Goal: Use online tool/utility: Utilize a website feature to perform a specific function

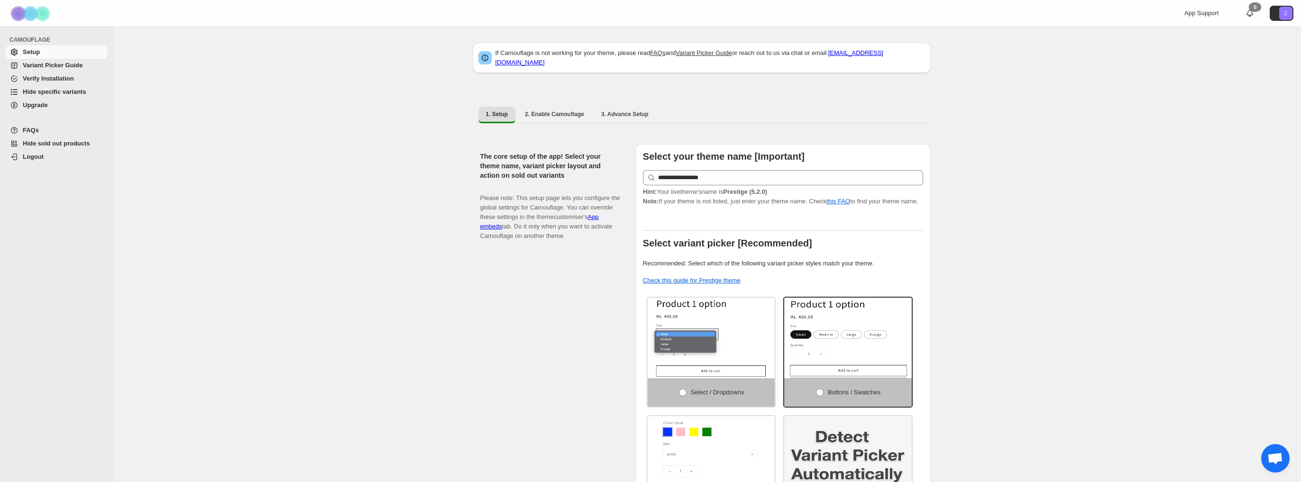
click at [58, 89] on span "Hide specific variants" at bounding box center [55, 91] width 64 height 7
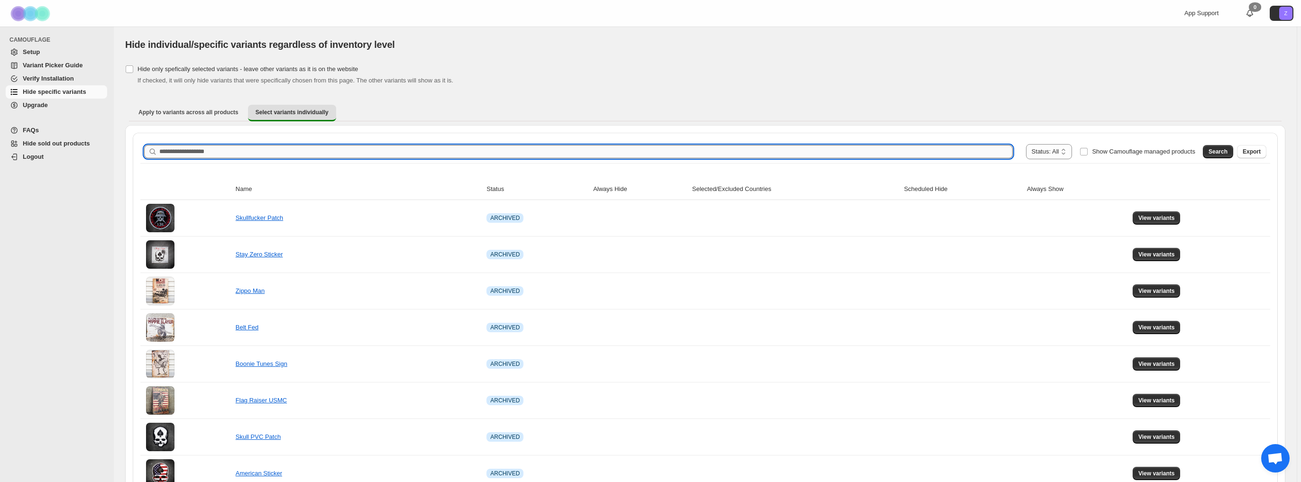
click at [243, 151] on input "Search product name" at bounding box center [585, 151] width 853 height 13
type input "********"
click at [1224, 153] on span "Search" at bounding box center [1217, 152] width 19 height 8
